Goal: Find specific page/section: Find specific page/section

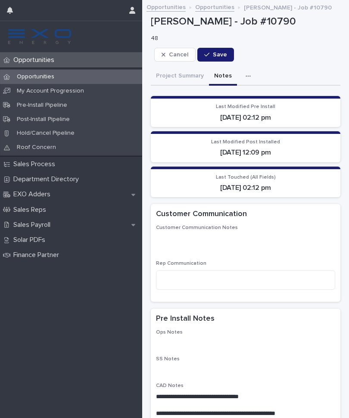
click at [45, 59] on p "Opportunities" at bounding box center [35, 60] width 51 height 8
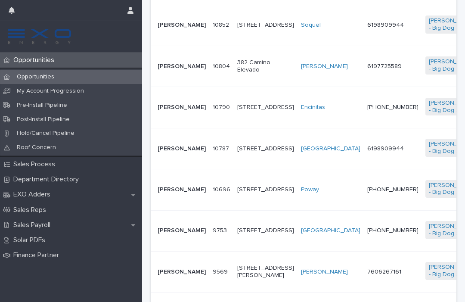
scroll to position [259, 0]
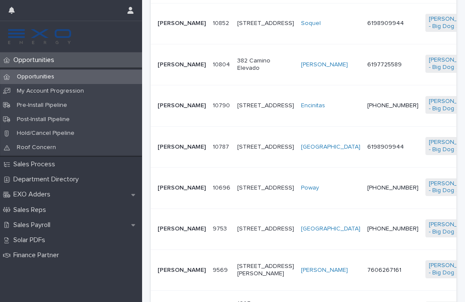
click at [174, 109] on p "[PERSON_NAME]" at bounding box center [181, 105] width 48 height 7
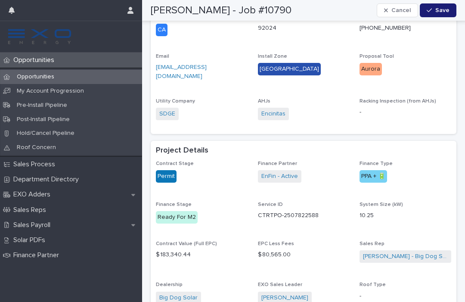
scroll to position [439, 0]
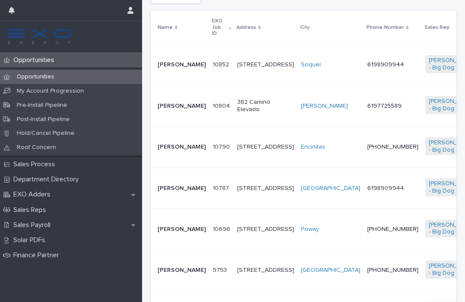
scroll to position [218, 0]
